Goal: Task Accomplishment & Management: Manage account settings

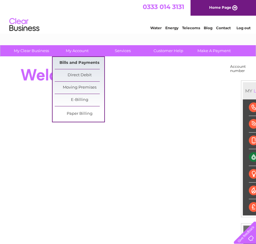
click at [88, 64] on link "Bills and Payments" at bounding box center [80, 63] width 50 height 12
click at [90, 63] on link "Bills and Payments" at bounding box center [80, 63] width 50 height 12
click at [88, 63] on link "Bills and Payments" at bounding box center [80, 63] width 50 height 12
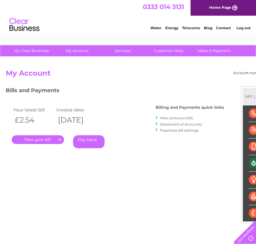
click at [44, 139] on link "." at bounding box center [38, 139] width 52 height 9
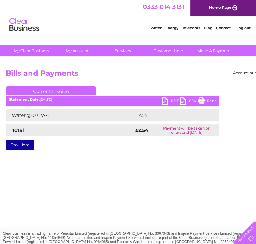
click at [169, 98] on link "PDF" at bounding box center [171, 101] width 18 height 9
